Goal: Task Accomplishment & Management: Use online tool/utility

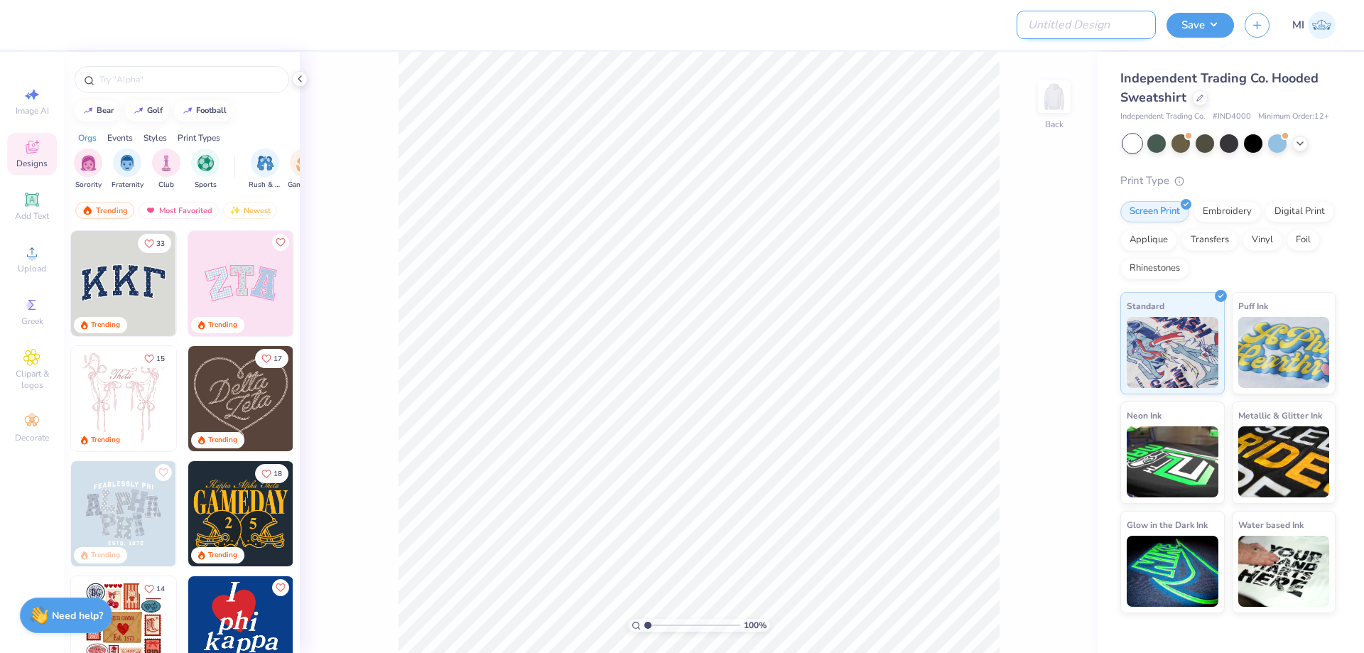
click at [1076, 24] on input "Design Title" at bounding box center [1086, 25] width 139 height 28
paste input "FPS239349"
type input "FPS239349"
click at [946, 47] on div at bounding box center [540, 25] width 1002 height 50
click at [36, 247] on icon at bounding box center [31, 252] width 17 height 17
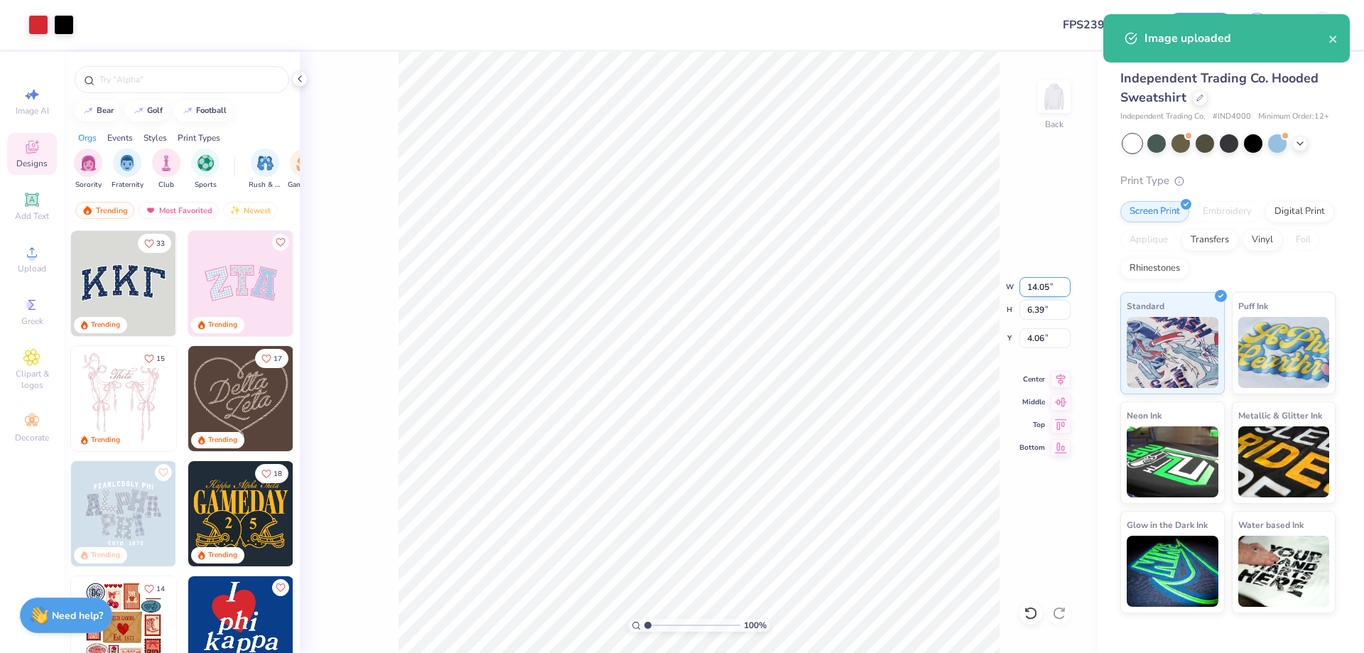
click at [1045, 283] on input "14.05" at bounding box center [1045, 287] width 51 height 20
click at [1045, 283] on input "1" at bounding box center [1045, 287] width 51 height 20
type input "1"
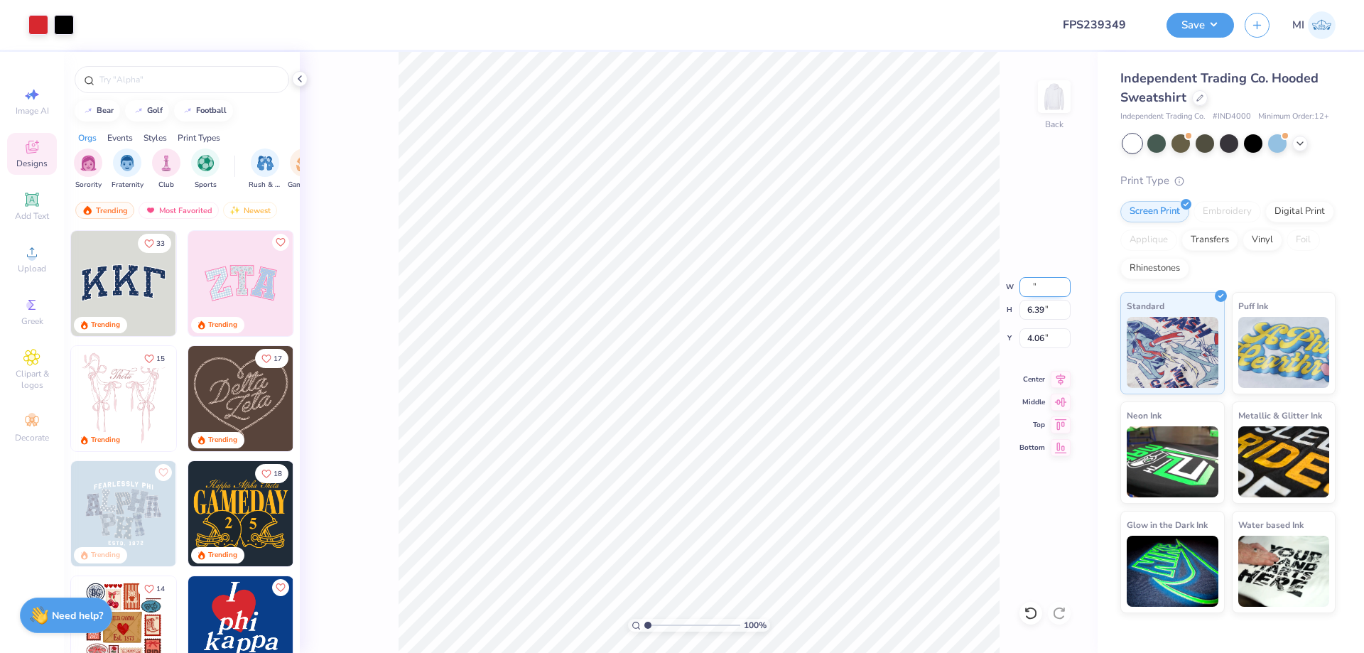
type input "2"
type input "12.50"
type input "5.68"
click at [1048, 340] on input "4.41" at bounding box center [1045, 338] width 51 height 20
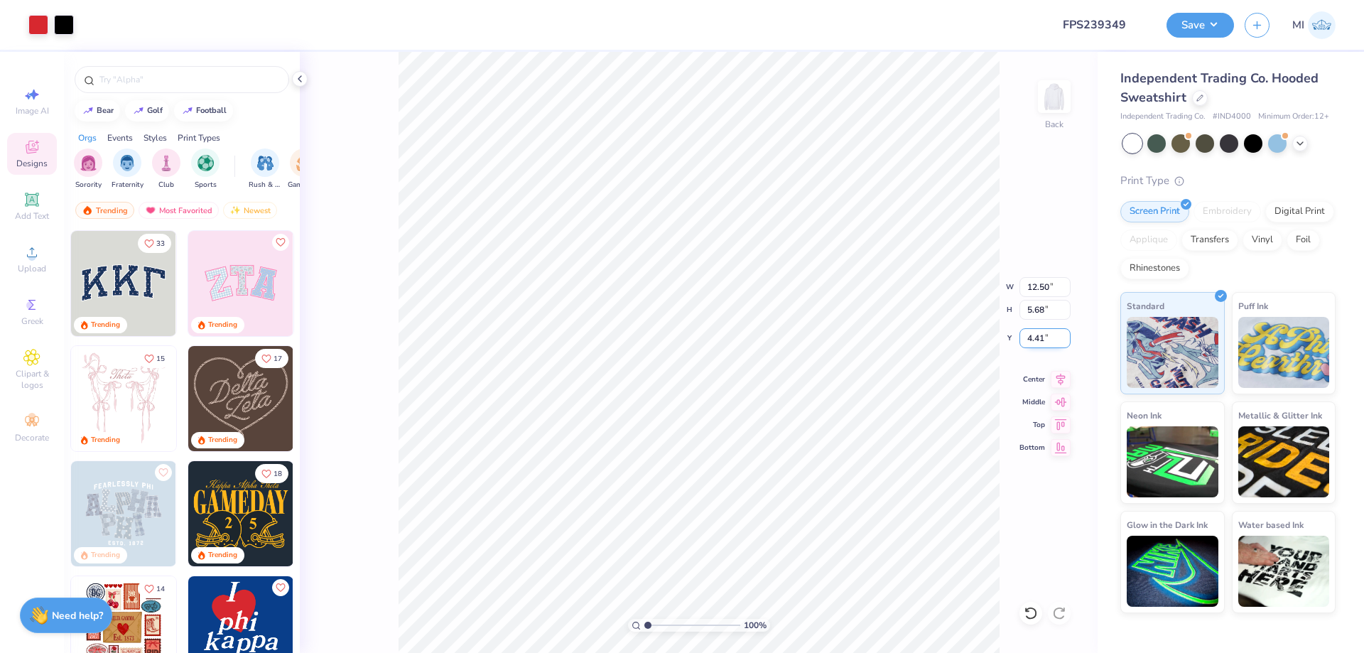
click at [1048, 340] on input "4.41" at bounding box center [1045, 338] width 51 height 20
type input "3.00"
click at [1197, 30] on button "Save" at bounding box center [1200, 23] width 67 height 25
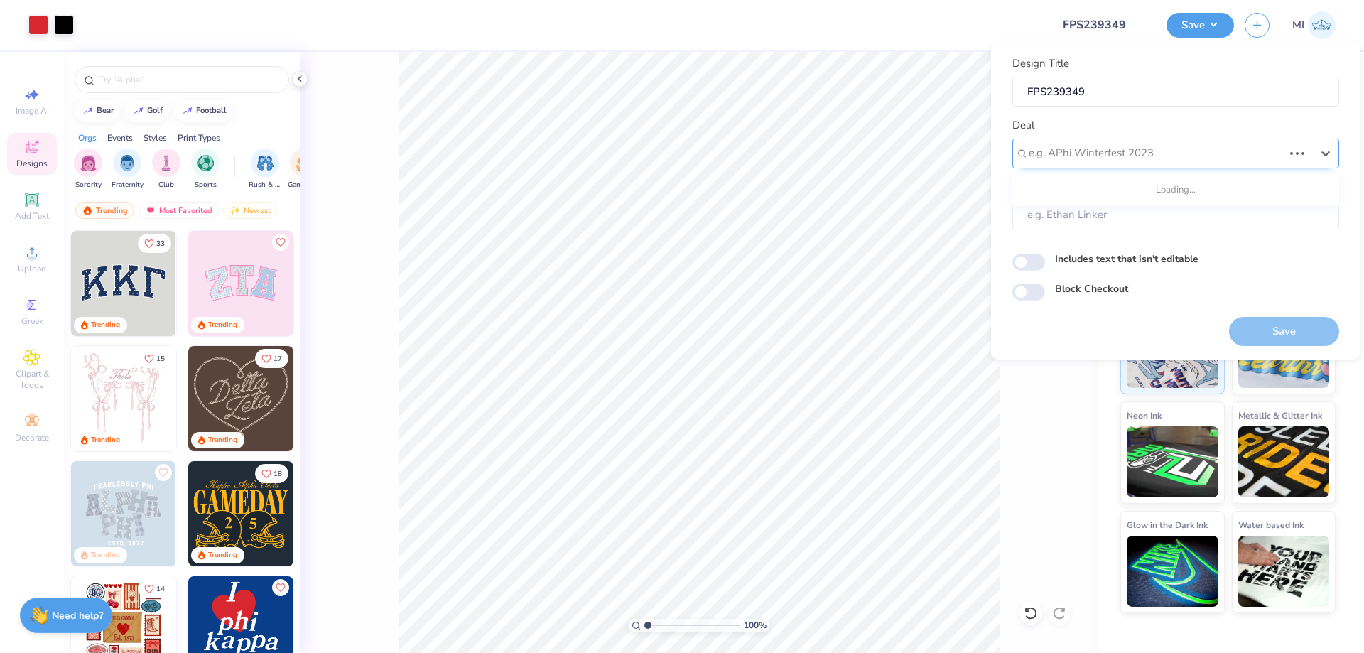
click at [1206, 149] on div at bounding box center [1156, 153] width 254 height 19
type input "D"
click at [1081, 184] on div "Design Tool Gallery" at bounding box center [1175, 191] width 315 height 23
type input "Design Tool Gallery"
type input "Design Tool Gallery User"
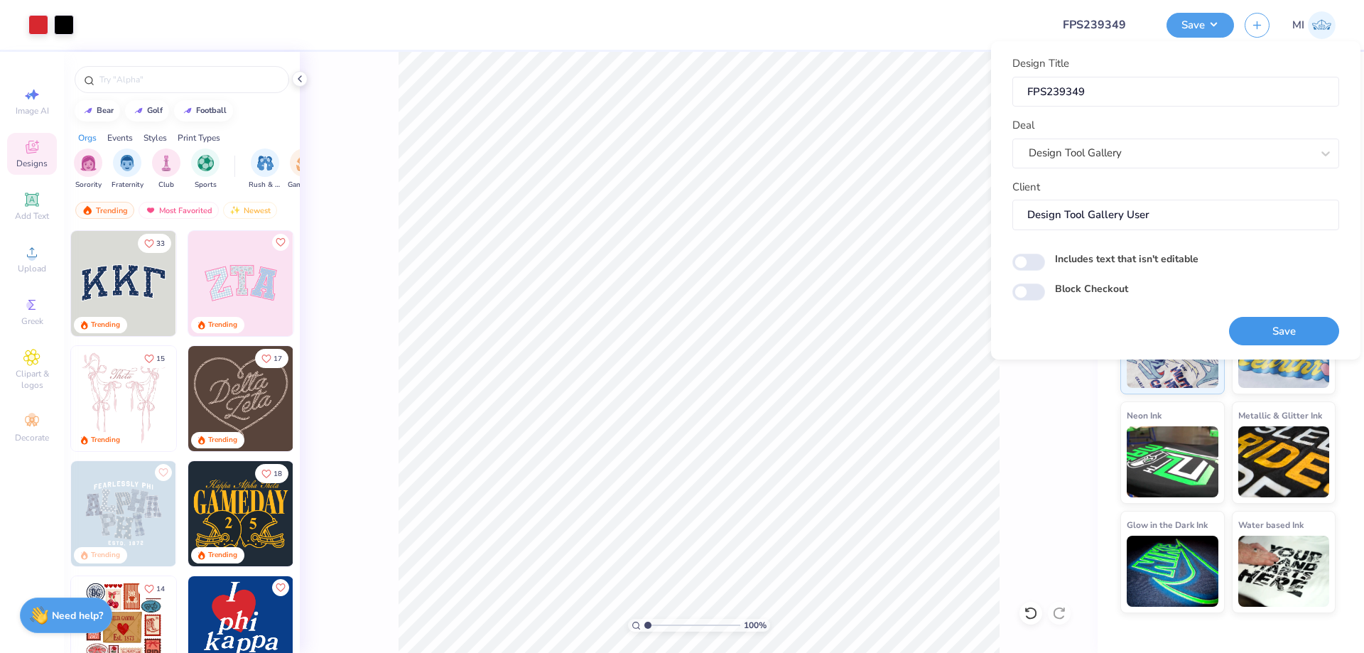
click at [1280, 325] on button "Save" at bounding box center [1284, 331] width 110 height 29
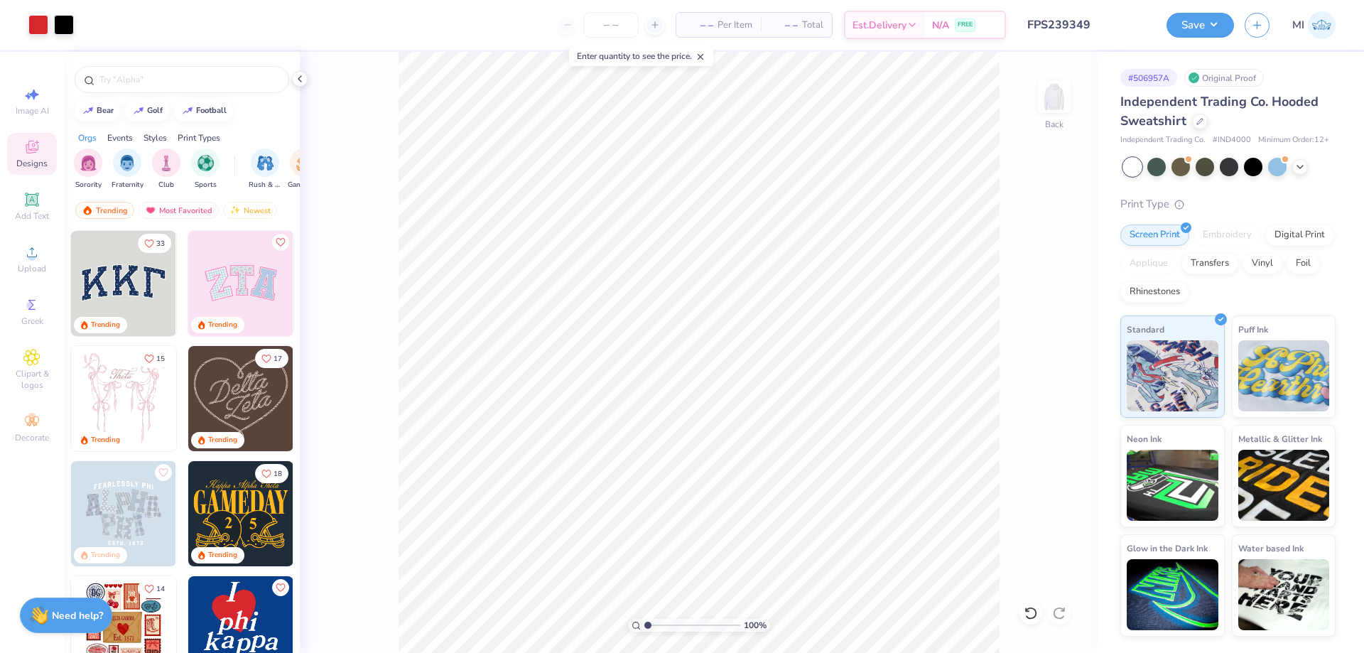
click at [1106, 13] on input "FPS239349" at bounding box center [1086, 25] width 139 height 28
click at [1074, 28] on input "FPS239349" at bounding box center [1086, 25] width 139 height 28
click at [1176, 21] on button "Save" at bounding box center [1200, 23] width 67 height 25
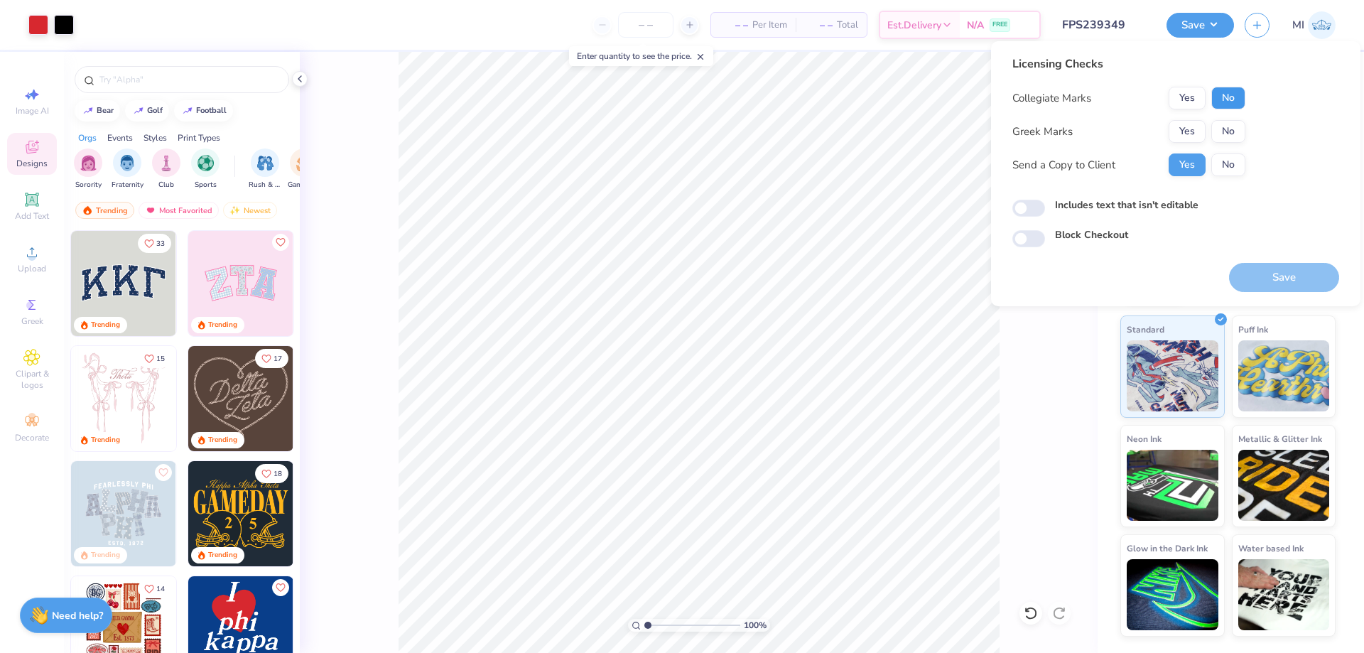
click at [1229, 108] on button "No" at bounding box center [1228, 98] width 34 height 23
click at [1204, 131] on button "Yes" at bounding box center [1187, 131] width 37 height 23
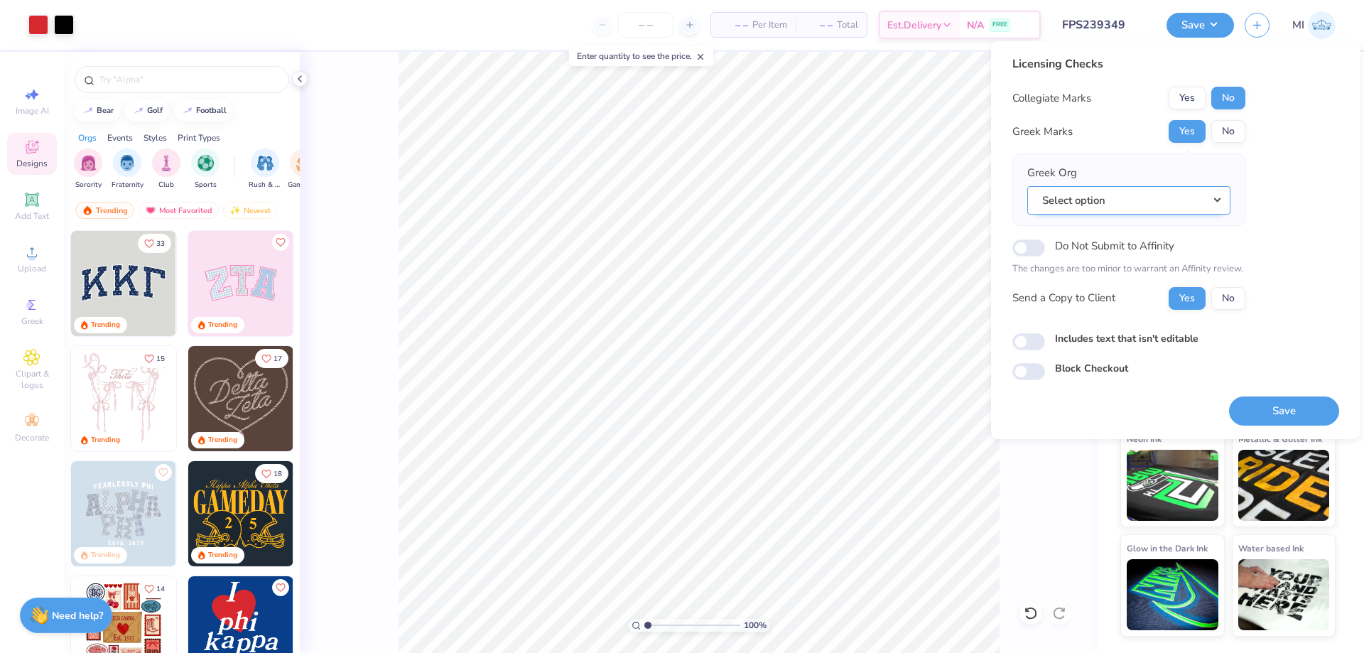
click at [1217, 201] on button "Select option" at bounding box center [1128, 200] width 203 height 29
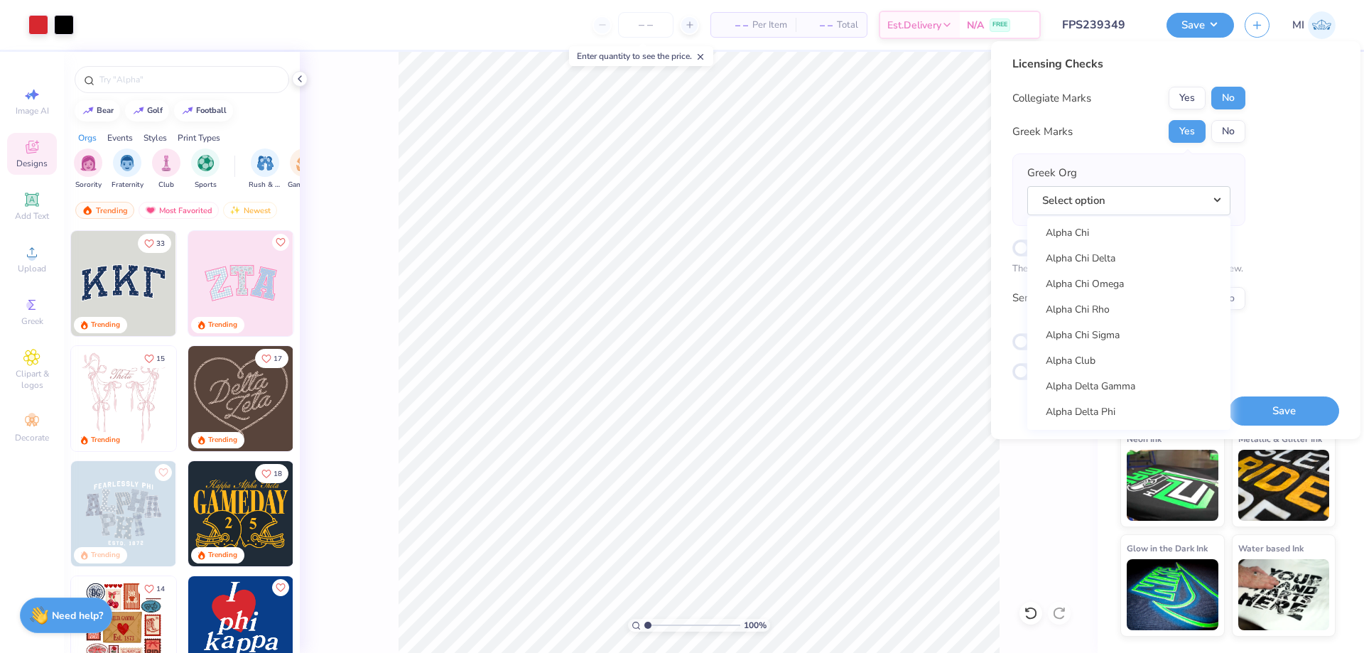
scroll to position [171, 0]
click at [1128, 293] on link "Alpha Chi Rho" at bounding box center [1129, 293] width 192 height 23
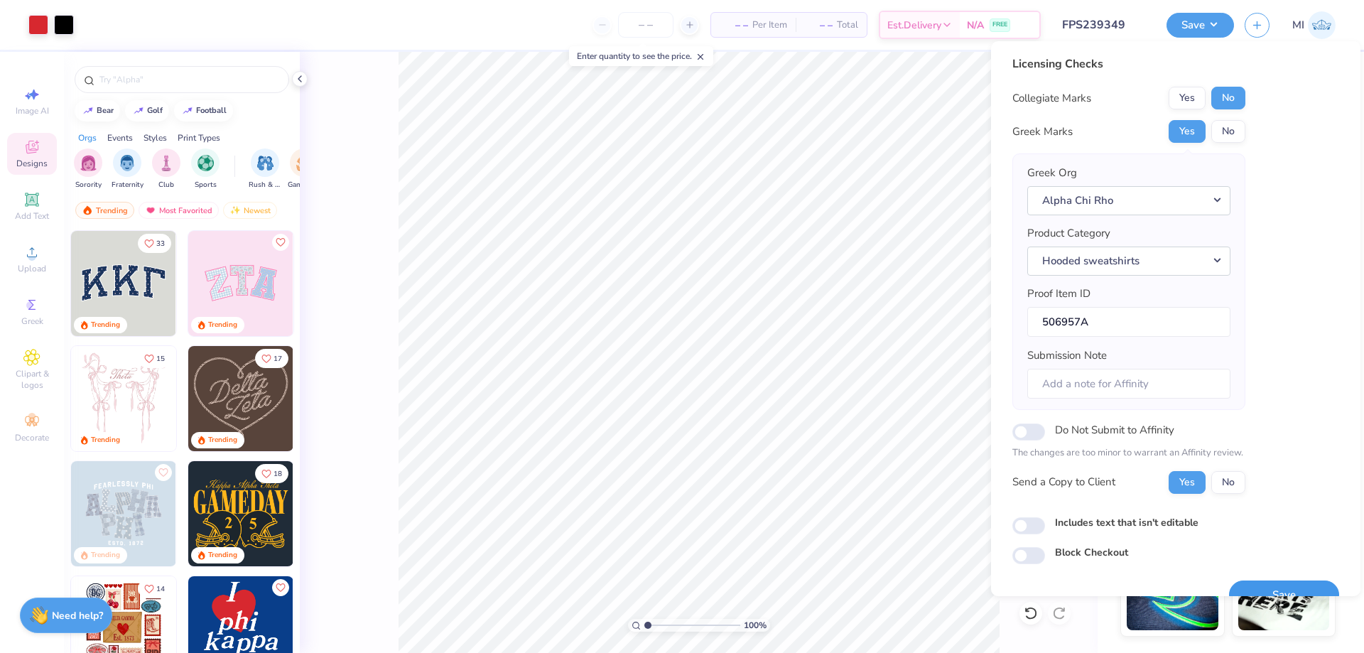
click at [1305, 588] on button "Save" at bounding box center [1284, 594] width 110 height 29
